Goal: Book appointment/travel/reservation

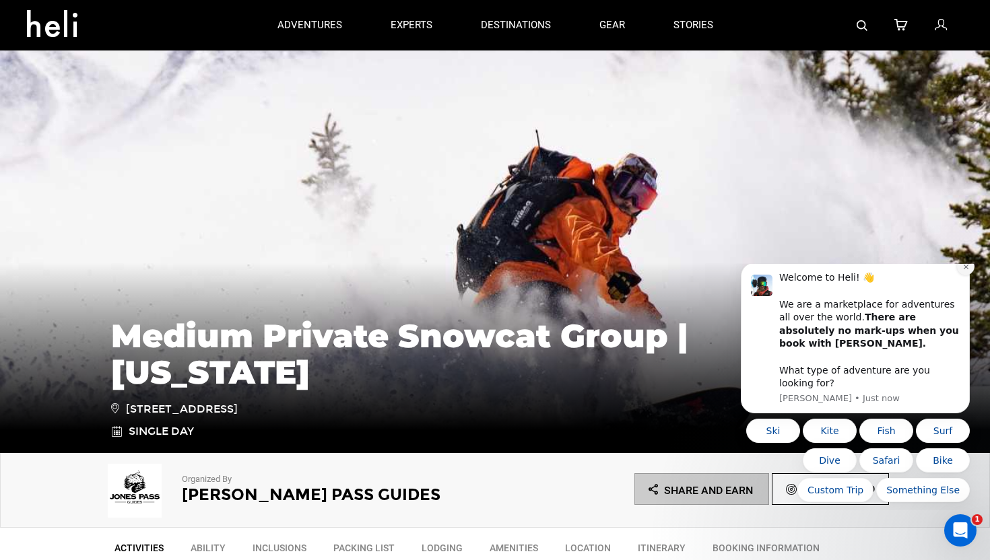
click at [965, 269] on icon "Dismiss notification" at bounding box center [965, 267] width 5 height 5
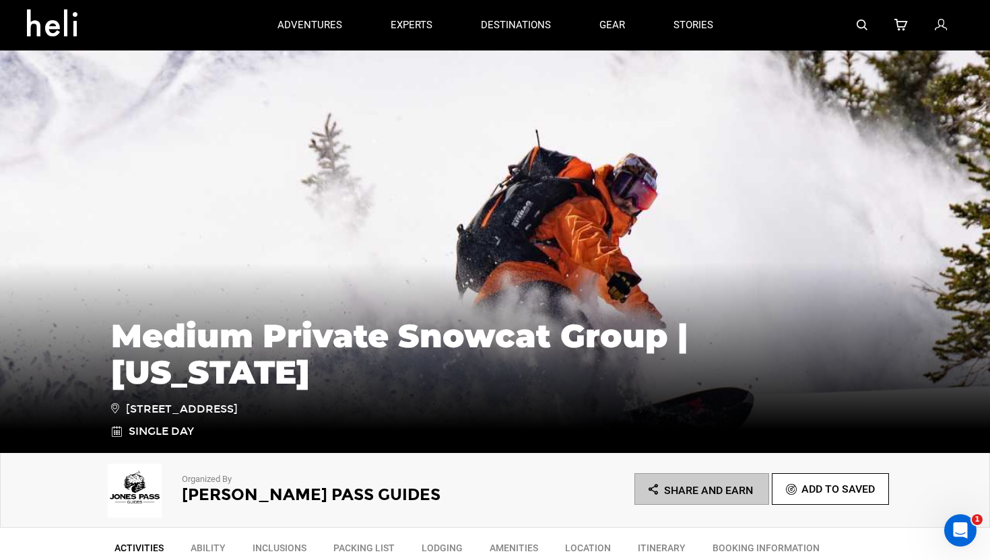
click at [390, 200] on img at bounding box center [495, 251] width 990 height 404
click at [397, 256] on div "Medium Private Snowcat Group | [US_STATE] [STREET_ADDRESS] Single Day" at bounding box center [495, 352] width 990 height 202
click at [377, 263] on div "Medium Private Snowcat Group | [US_STATE] [STREET_ADDRESS] Single Day" at bounding box center [495, 352] width 990 height 202
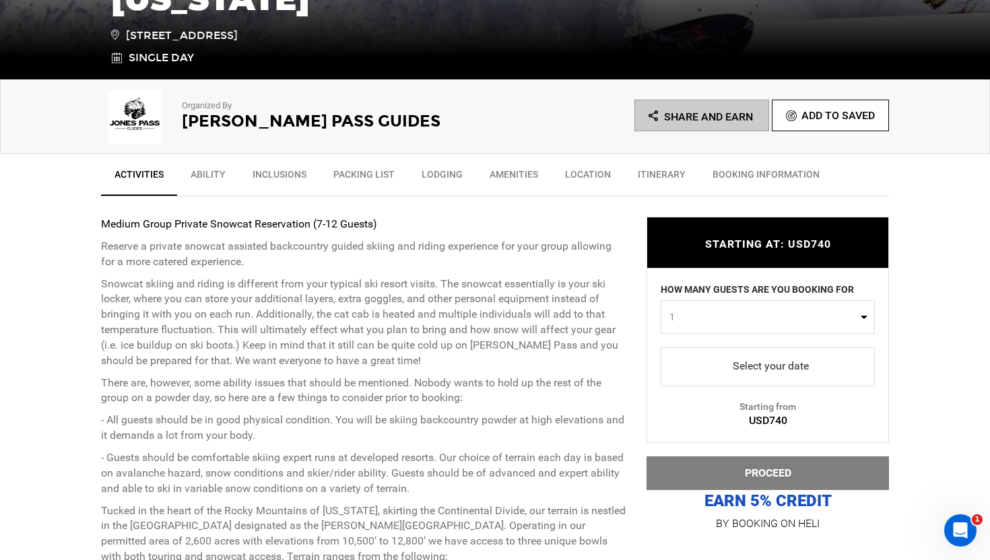
scroll to position [387, 0]
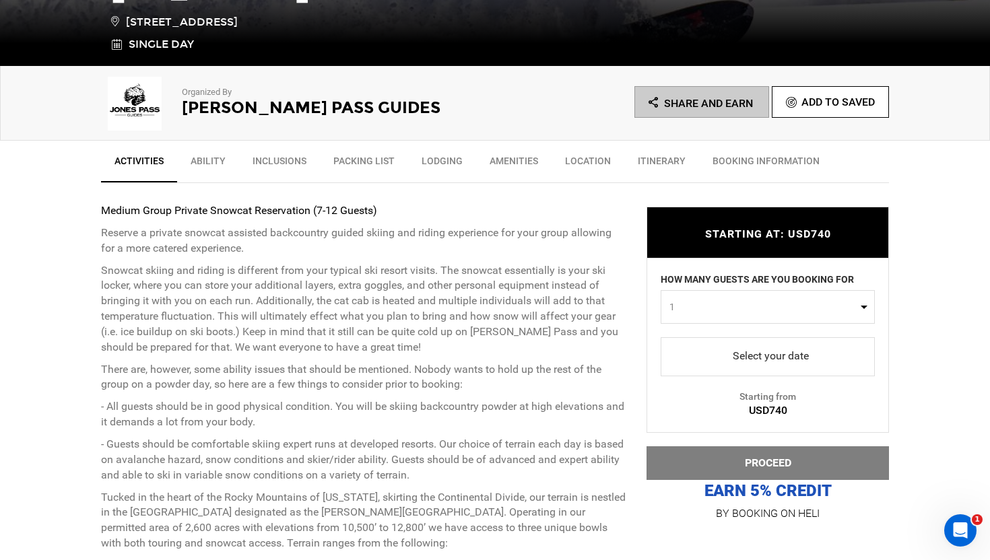
click at [729, 302] on span "1" at bounding box center [763, 306] width 188 height 13
click at [693, 362] on link "2" at bounding box center [767, 364] width 213 height 24
click at [726, 302] on span "2" at bounding box center [763, 306] width 188 height 13
click at [681, 414] on link "10" at bounding box center [767, 417] width 213 height 24
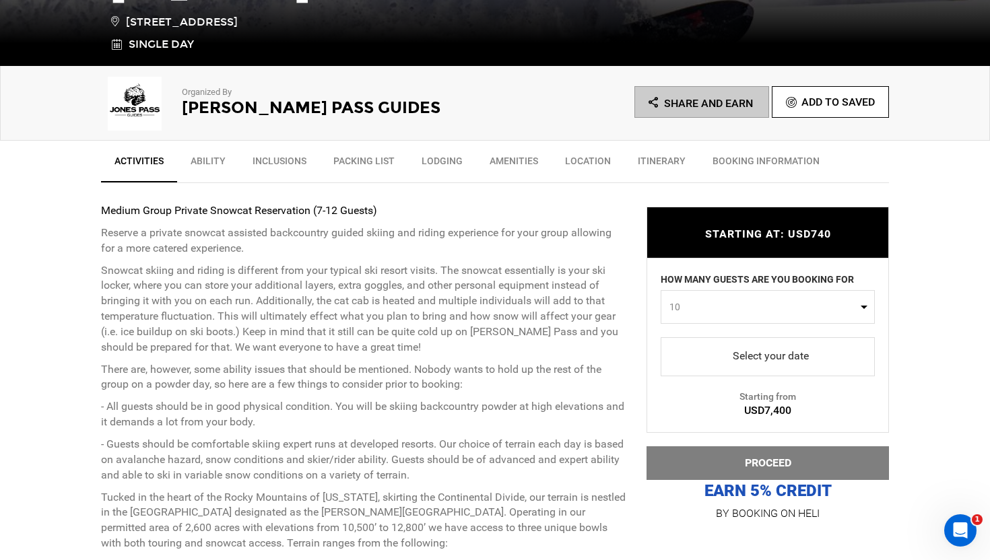
click at [712, 310] on span "10" at bounding box center [763, 306] width 188 height 13
click at [691, 335] on link "1" at bounding box center [767, 335] width 213 height 24
click at [702, 302] on span "1" at bounding box center [763, 306] width 188 height 13
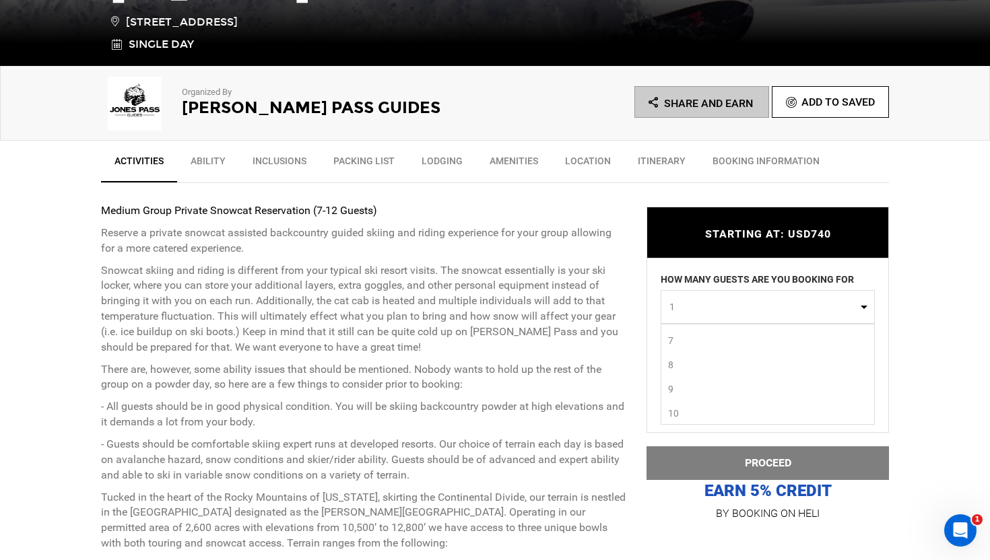
click at [681, 410] on link "10" at bounding box center [767, 413] width 213 height 24
click at [710, 304] on span "10" at bounding box center [763, 306] width 188 height 13
click at [684, 335] on link "1" at bounding box center [767, 335] width 213 height 24
select select "1"
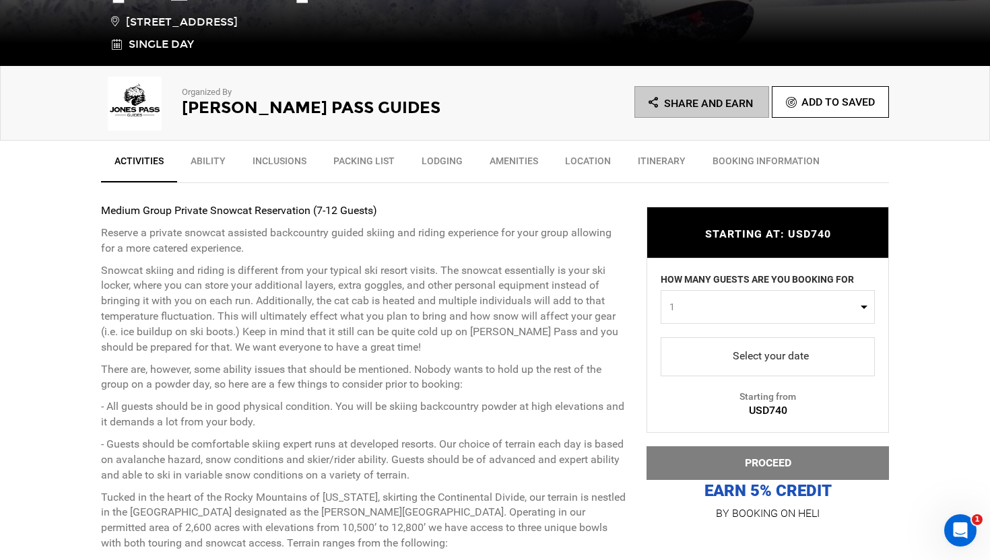
click at [780, 360] on span "select" at bounding box center [767, 357] width 193 height 22
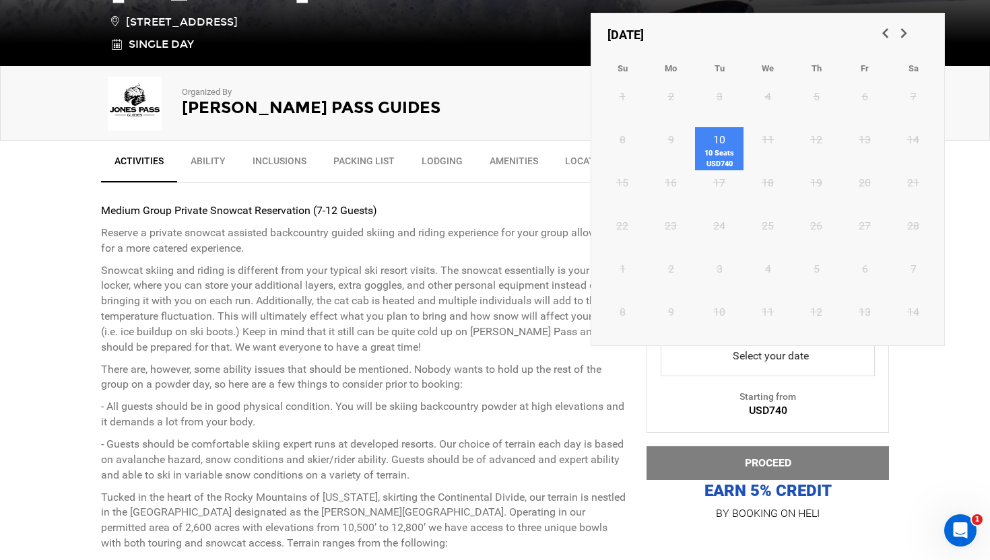
click at [723, 149] on span "10 Seats USD740" at bounding box center [719, 158] width 48 height 21
type input "[DATE]"
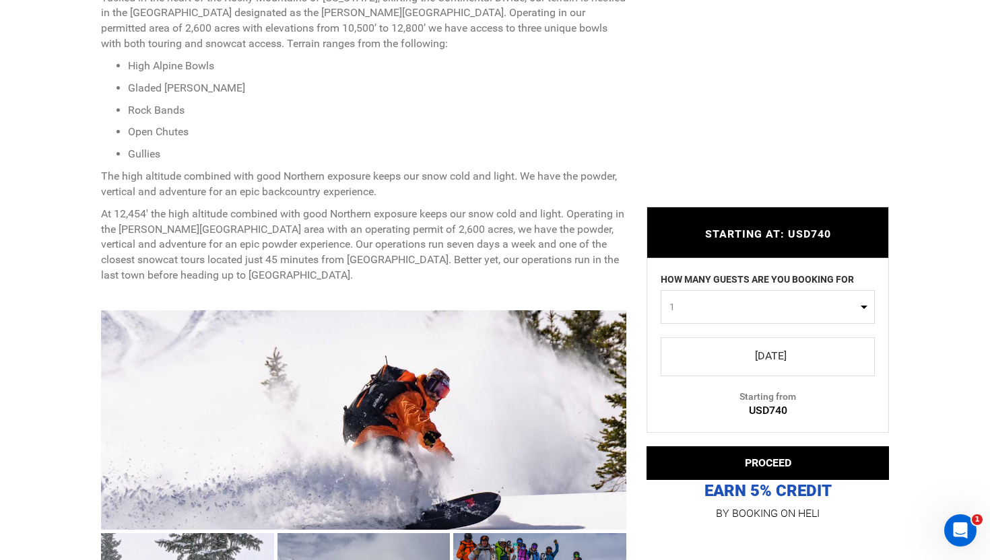
scroll to position [1157, 0]
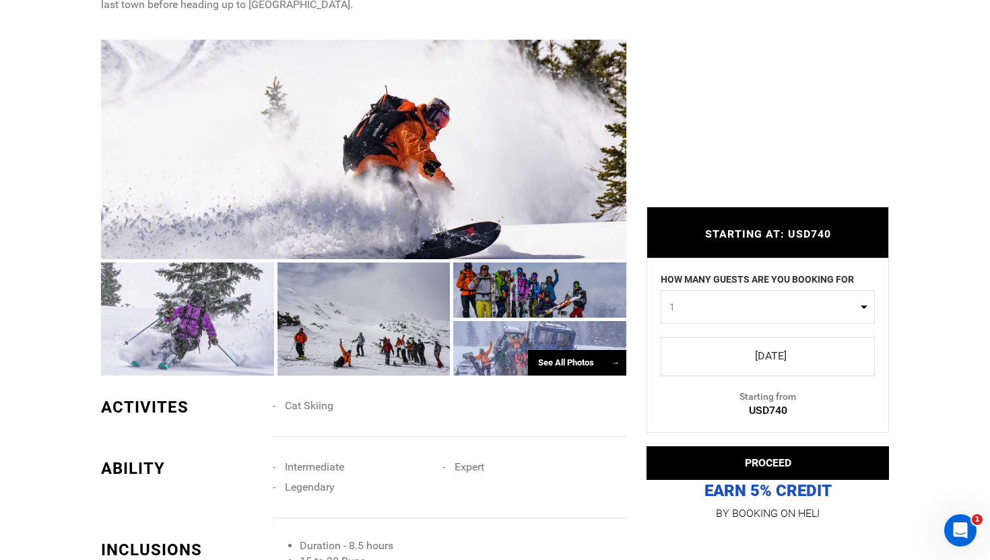
click at [385, 197] on div at bounding box center [363, 149] width 525 height 219
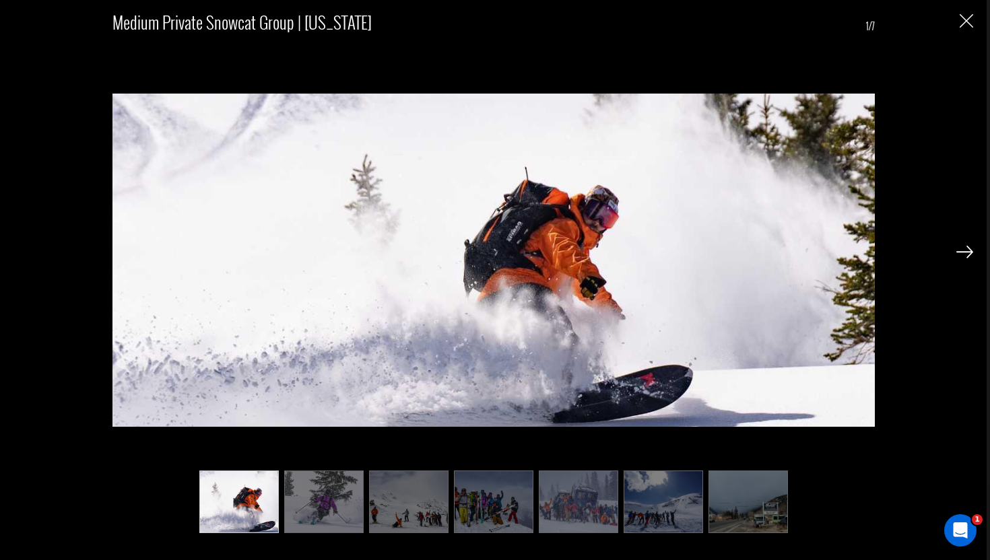
click at [968, 251] on img at bounding box center [964, 252] width 17 height 12
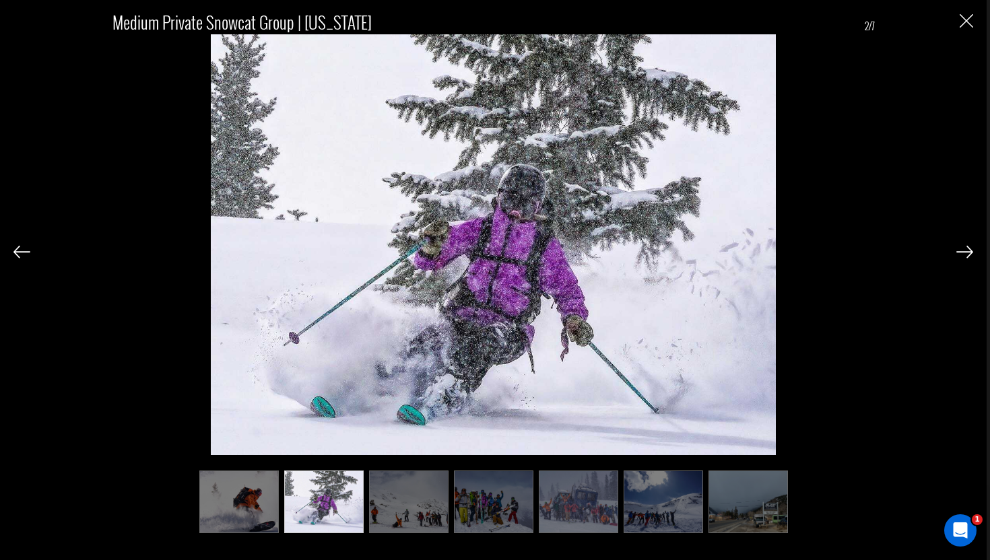
click at [968, 251] on img at bounding box center [964, 252] width 17 height 12
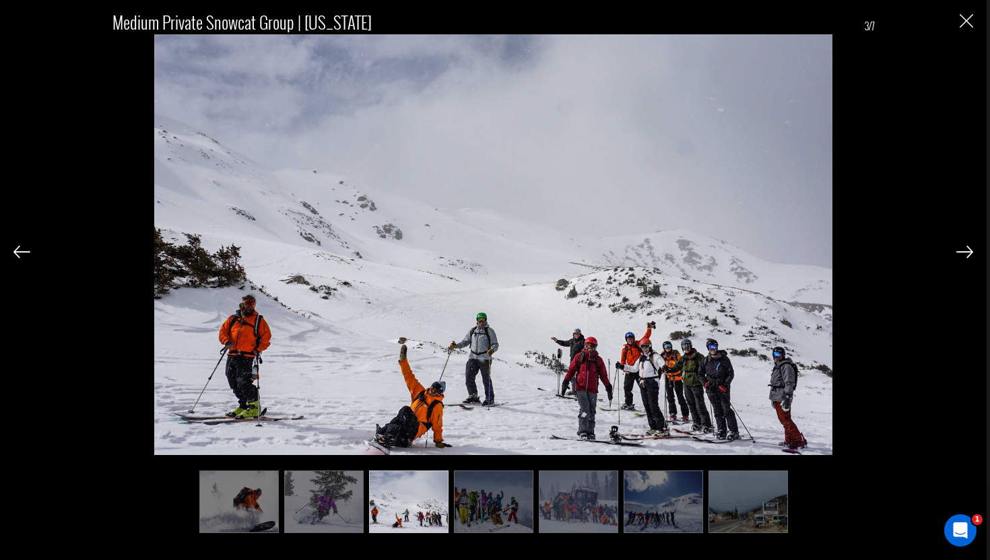
click at [968, 251] on img at bounding box center [964, 252] width 17 height 12
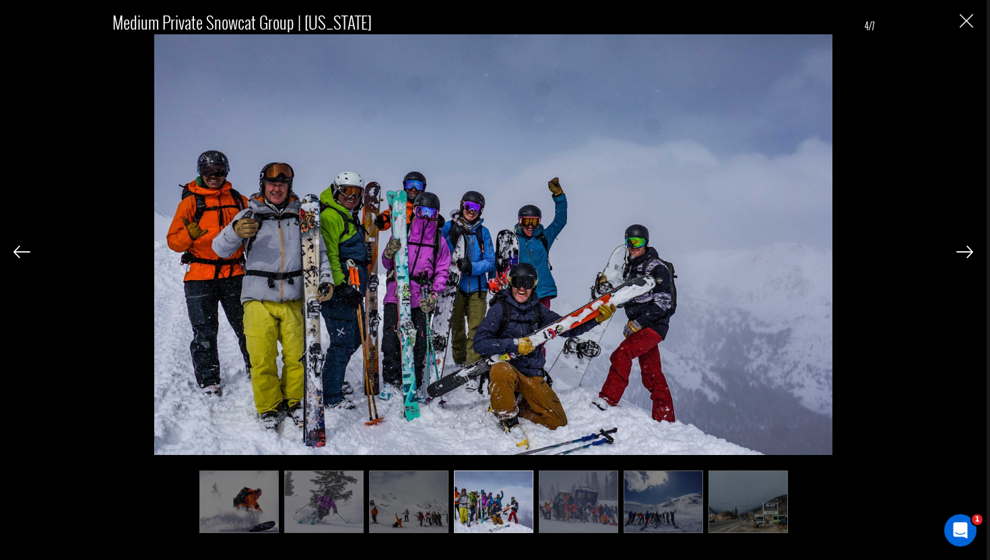
click at [968, 251] on img at bounding box center [964, 252] width 17 height 12
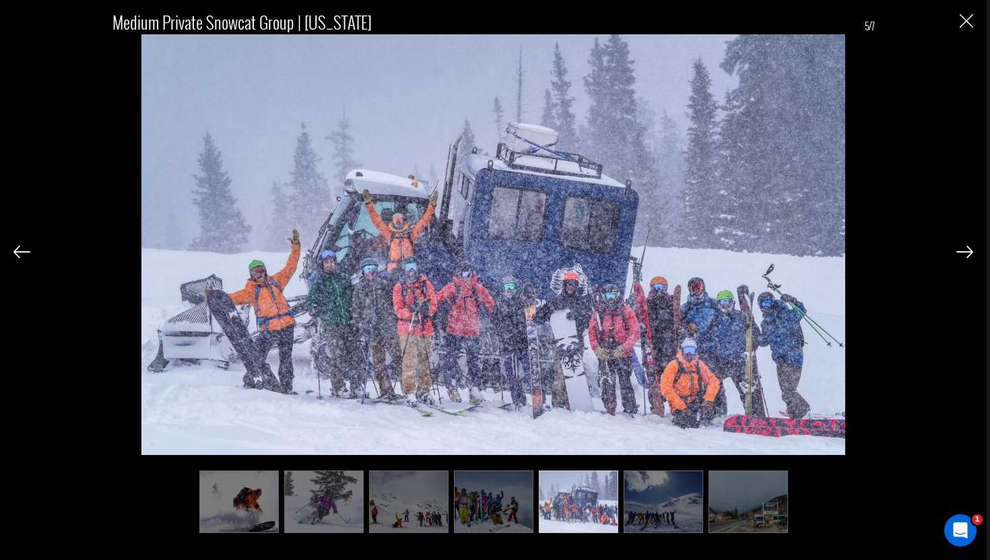
click at [968, 251] on img at bounding box center [964, 252] width 17 height 12
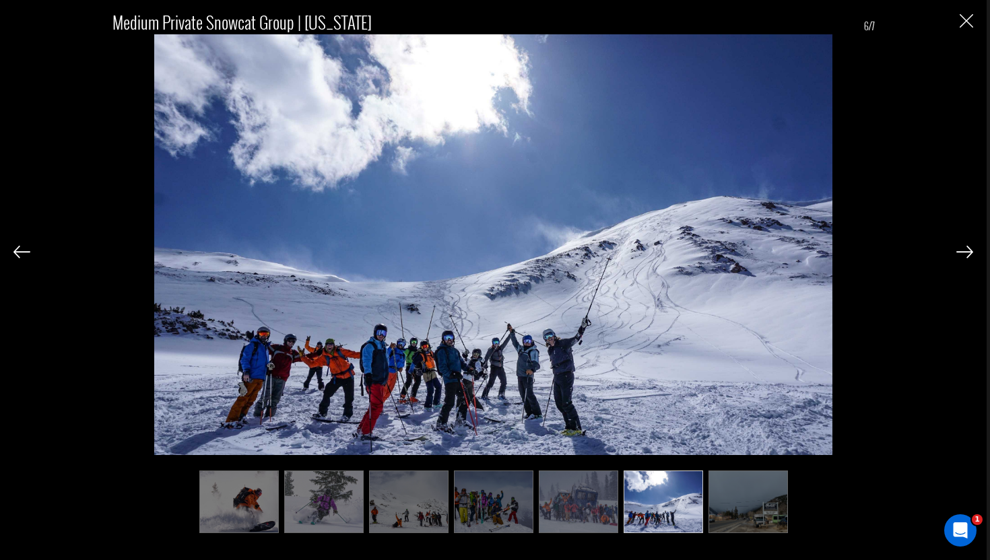
click at [968, 251] on img at bounding box center [964, 252] width 17 height 12
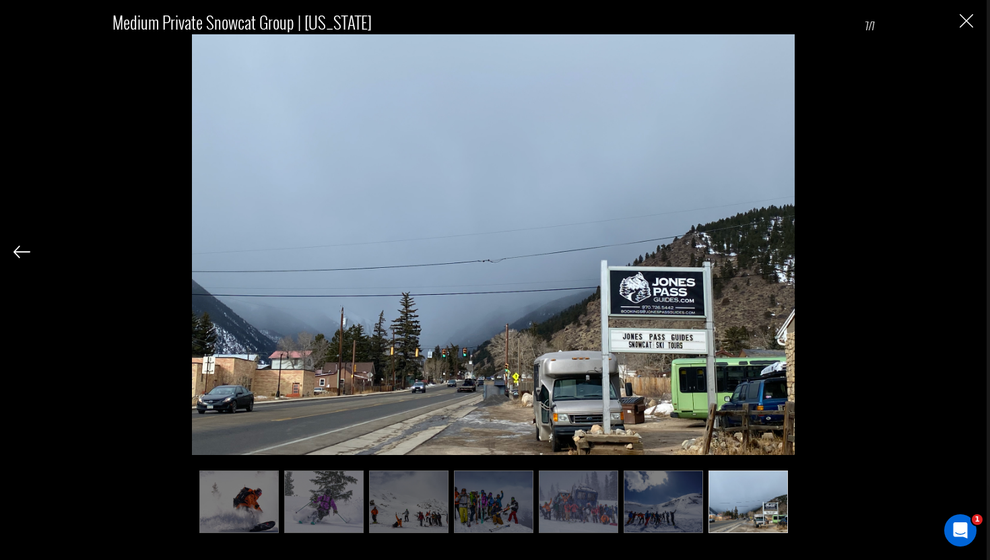
click at [968, 251] on div "Medium Private Snowcat Group | [US_STATE] 7/7" at bounding box center [492, 266] width 959 height 532
click at [965, 20] on img "Close" at bounding box center [965, 20] width 13 height 13
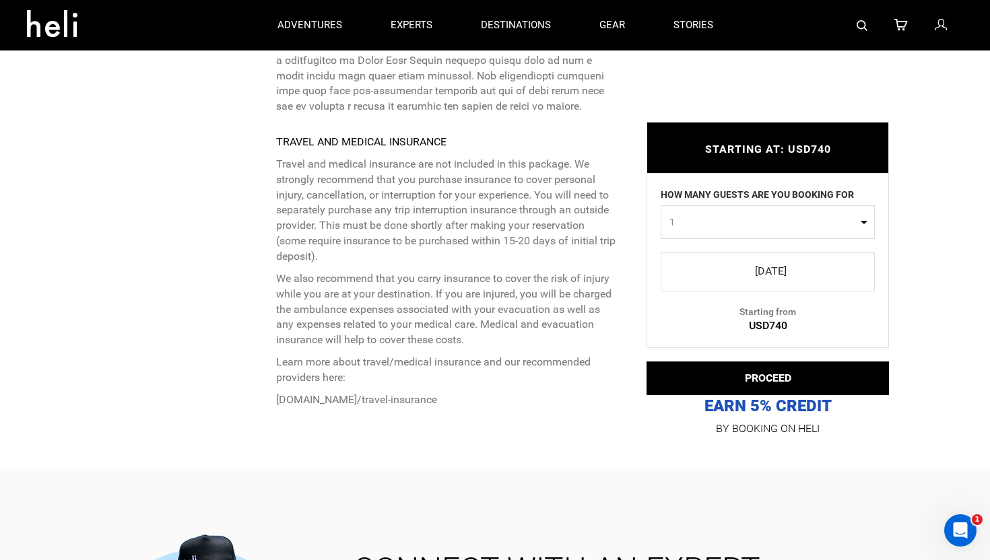
scroll to position [4149, 0]
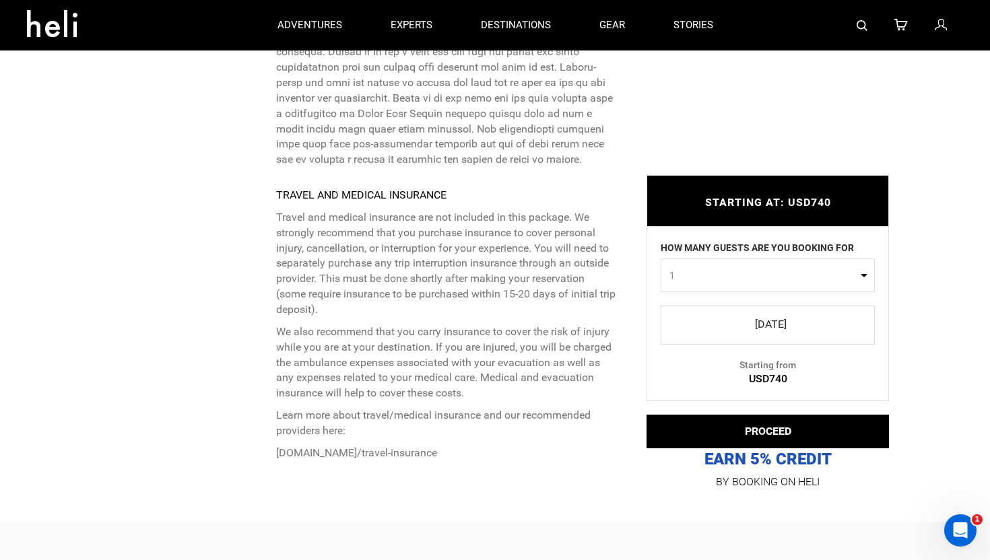
click at [740, 269] on span "1" at bounding box center [763, 275] width 188 height 13
click at [690, 370] on link "10" at bounding box center [767, 382] width 213 height 24
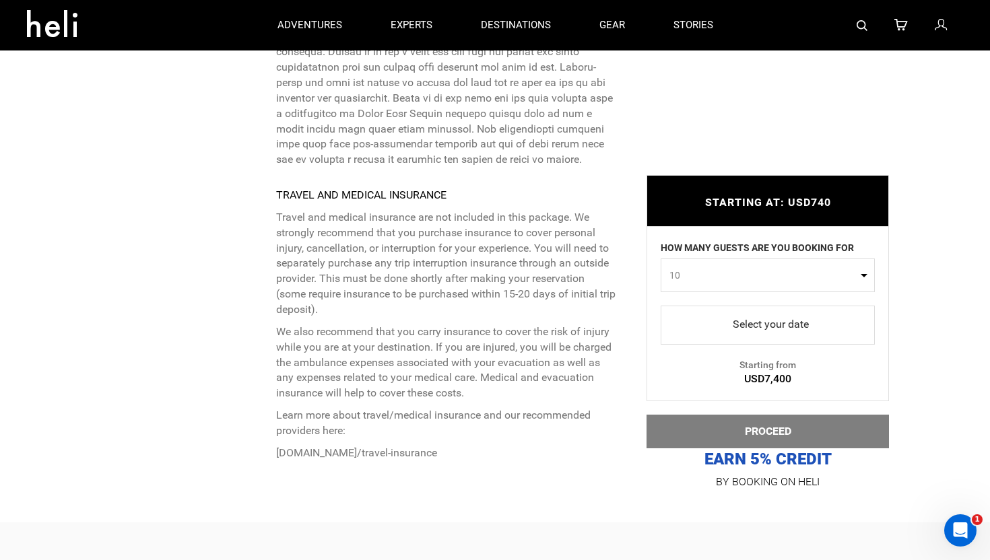
click at [708, 269] on span "10" at bounding box center [763, 275] width 188 height 13
click at [685, 292] on link "1" at bounding box center [767, 304] width 213 height 24
select select "1"
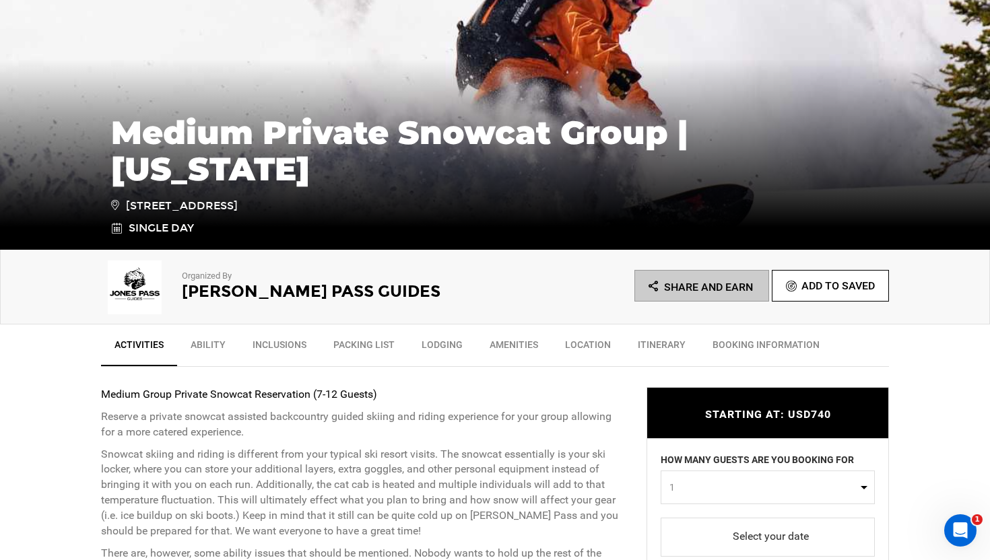
scroll to position [704, 0]
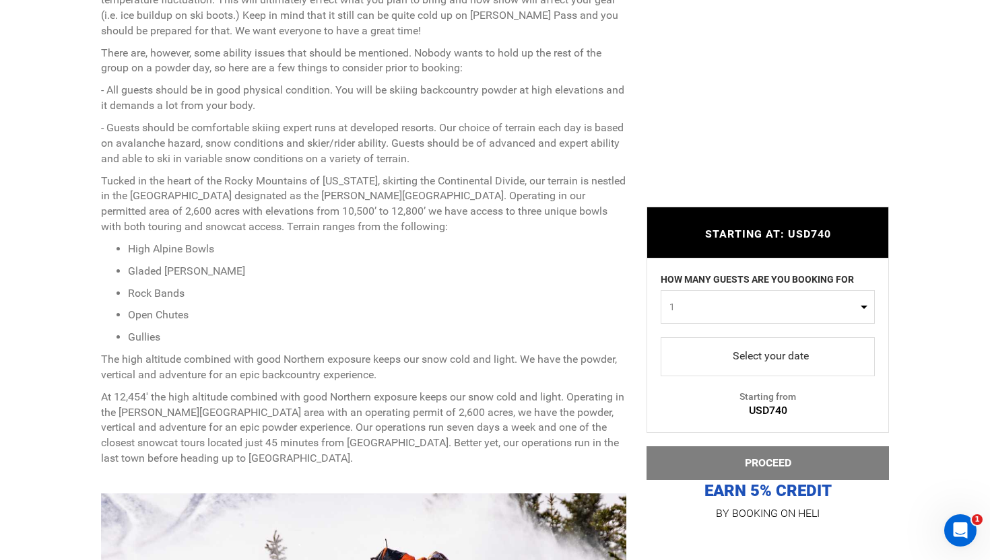
click at [797, 353] on span "select" at bounding box center [767, 357] width 193 height 22
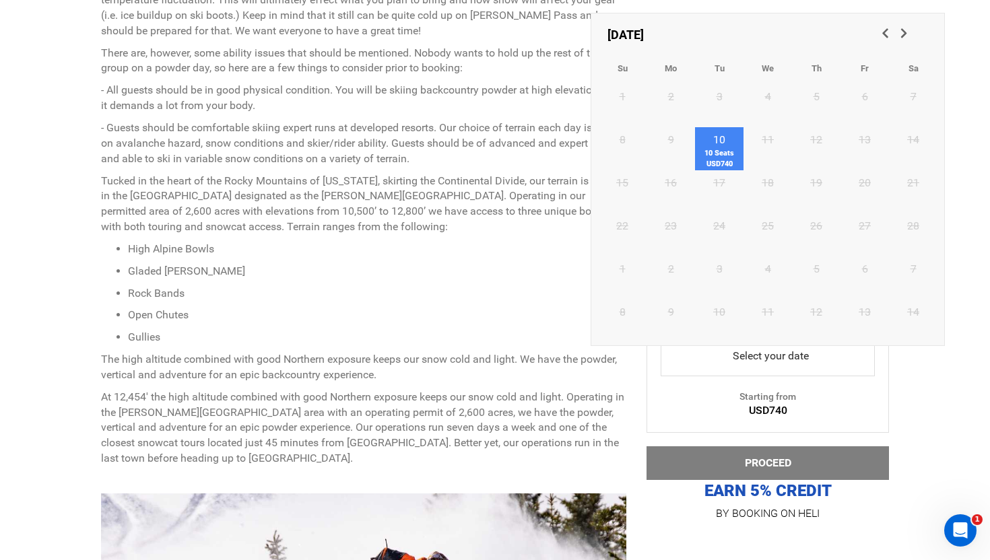
click at [722, 164] on span "10 Seats USD740" at bounding box center [719, 158] width 48 height 21
type input "[DATE]"
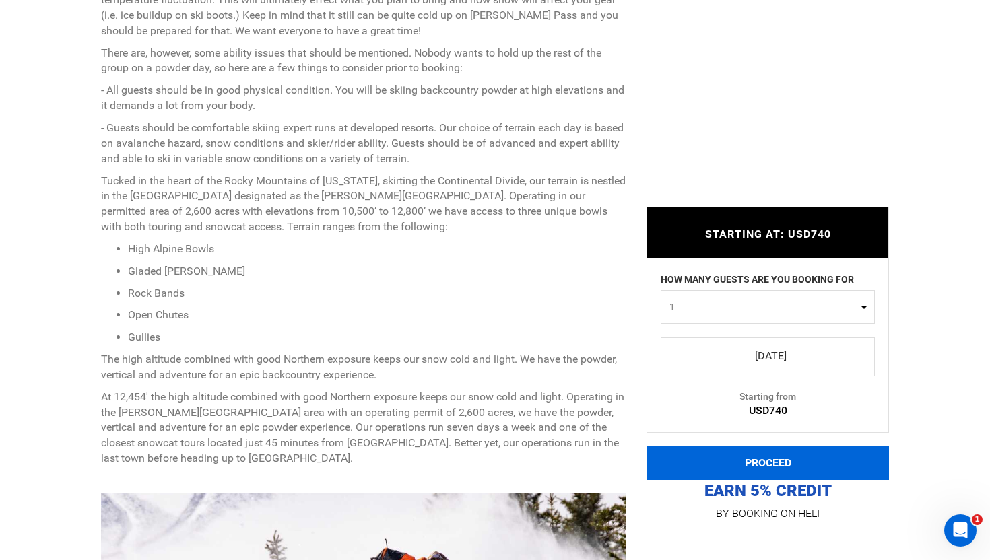
click at [818, 462] on button "PROCEED" at bounding box center [767, 463] width 242 height 34
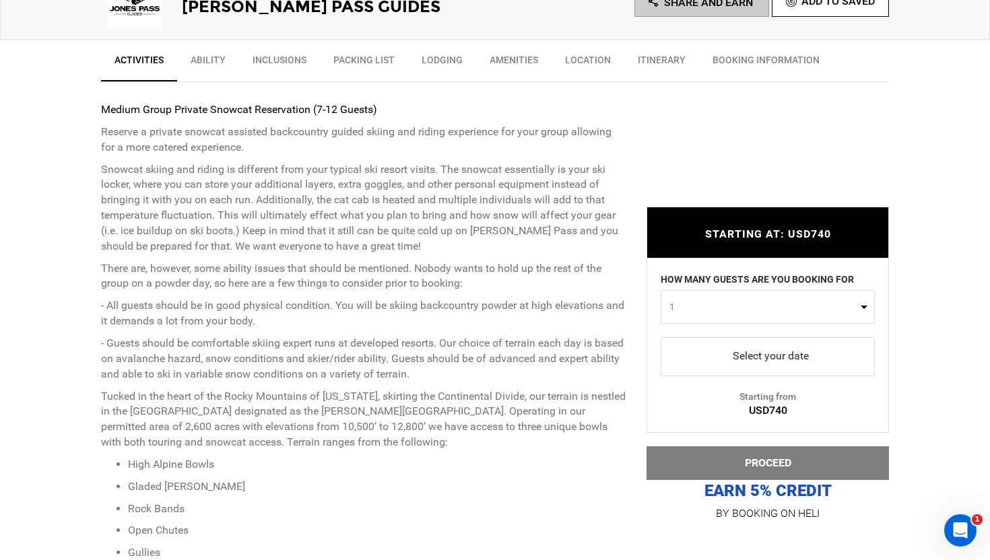
click at [770, 350] on span "select" at bounding box center [767, 357] width 193 height 22
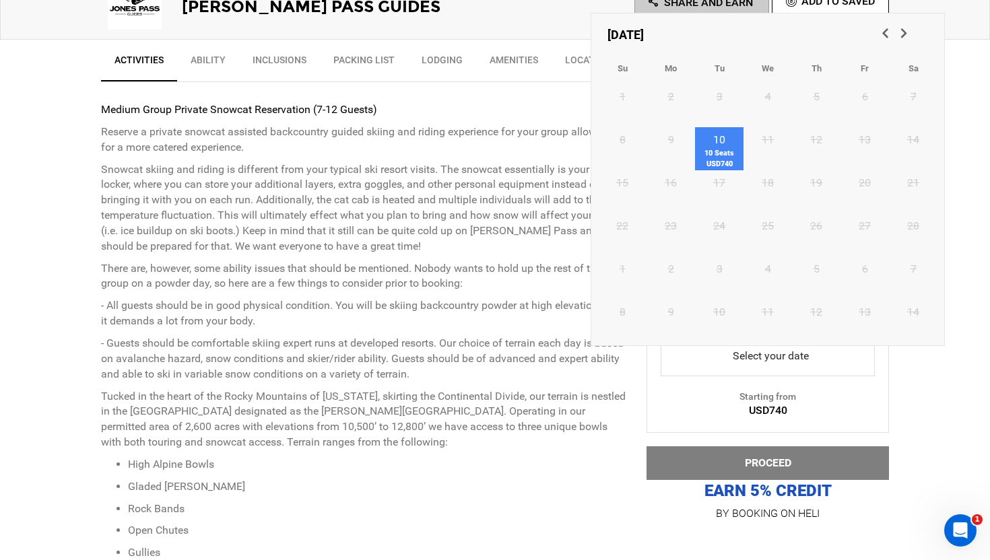
click at [728, 143] on link "10 10 Seats USD740" at bounding box center [719, 148] width 48 height 43
type input "[DATE]"
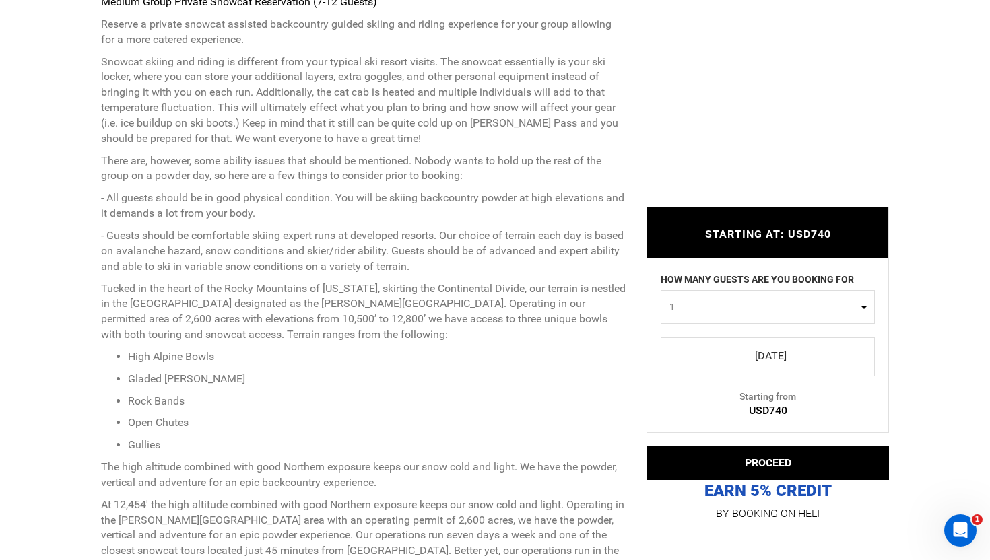
scroll to position [603, 0]
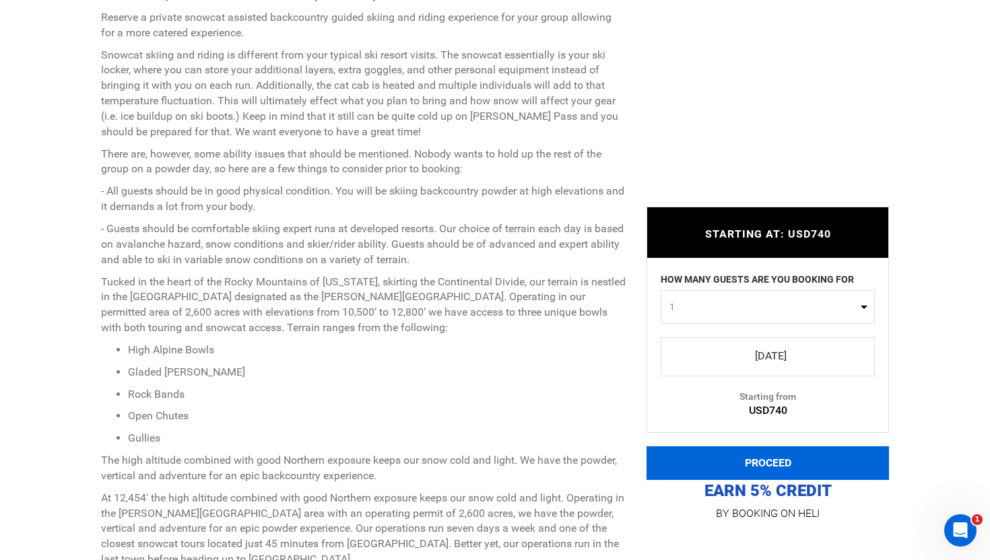
click at [784, 457] on button "PROCEED" at bounding box center [767, 463] width 242 height 34
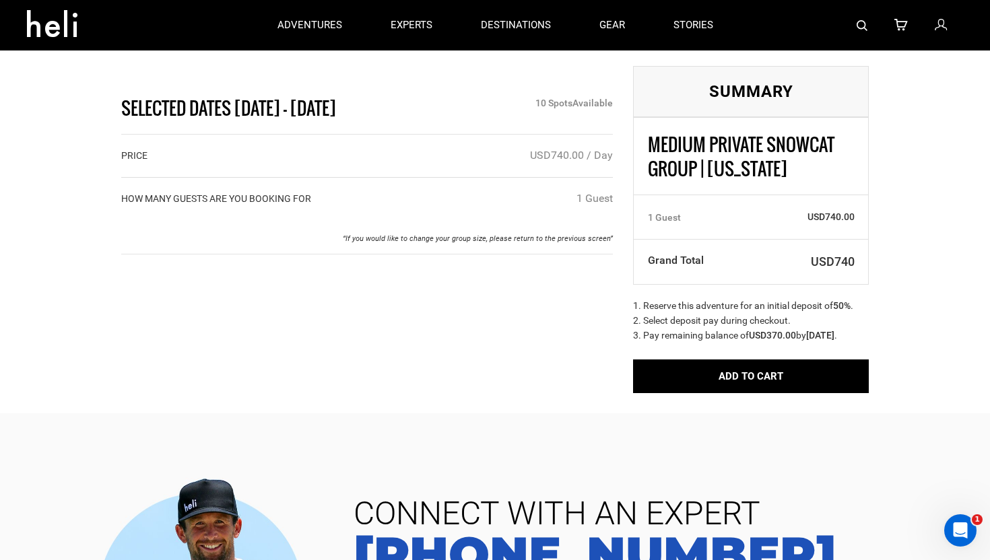
click at [62, 24] on icon at bounding box center [57, 20] width 61 height 22
